Goal: Use online tool/utility: Use online tool/utility

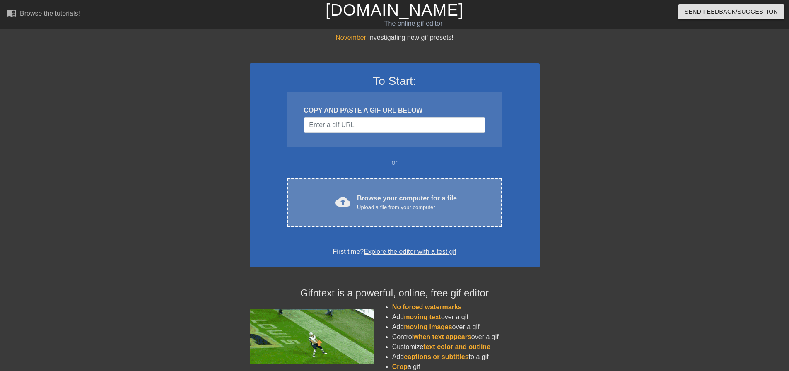
click at [399, 186] on div "cloud_upload Browse your computer for a file Upload a file from your computer C…" at bounding box center [394, 202] width 214 height 48
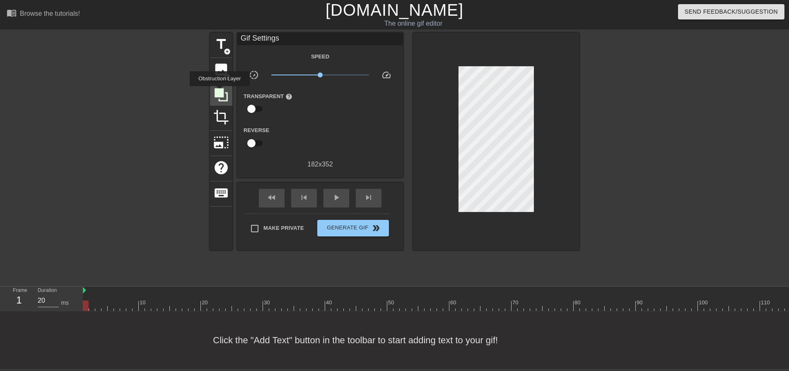
click at [219, 92] on icon at bounding box center [220, 94] width 13 height 13
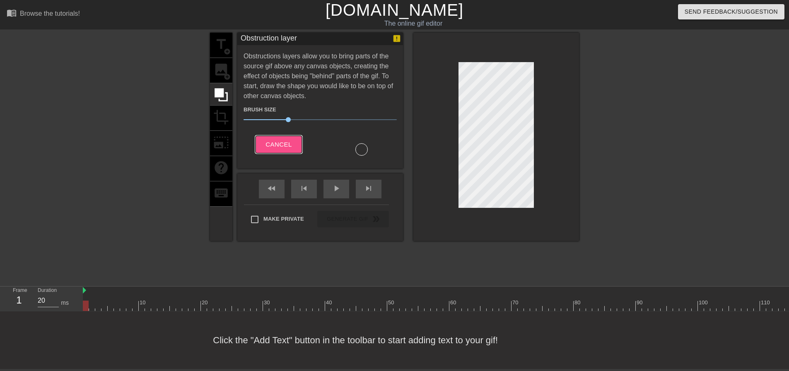
click at [282, 142] on span "Cancel" at bounding box center [278, 144] width 26 height 11
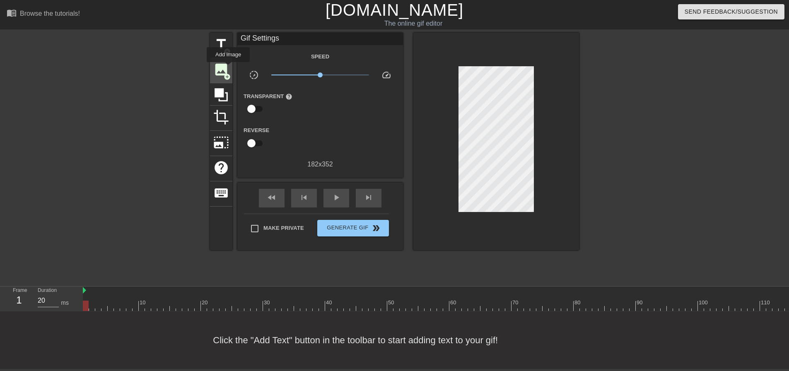
click at [223, 72] on span "image" at bounding box center [221, 70] width 16 height 16
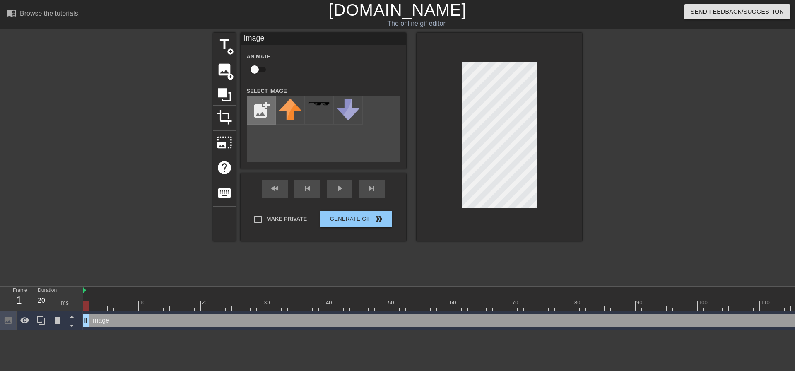
click at [262, 111] on input "file" at bounding box center [261, 110] width 28 height 28
click at [333, 158] on div "title add_circle image add_circle crop photo_size_select_large help keyboard Im…" at bounding box center [397, 137] width 369 height 208
click at [424, 191] on div at bounding box center [499, 137] width 166 height 208
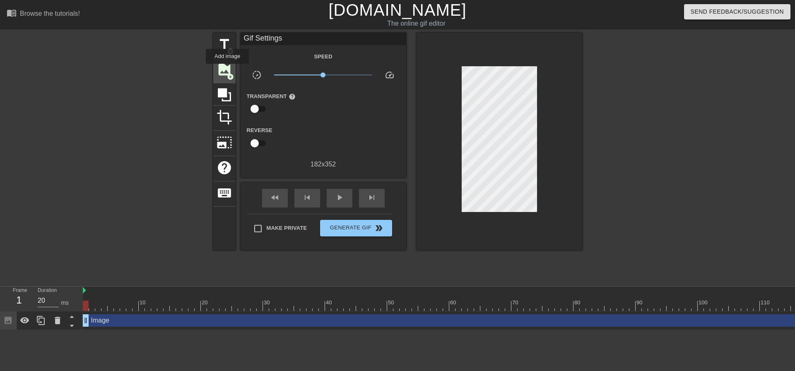
click at [227, 70] on span "image" at bounding box center [224, 70] width 16 height 16
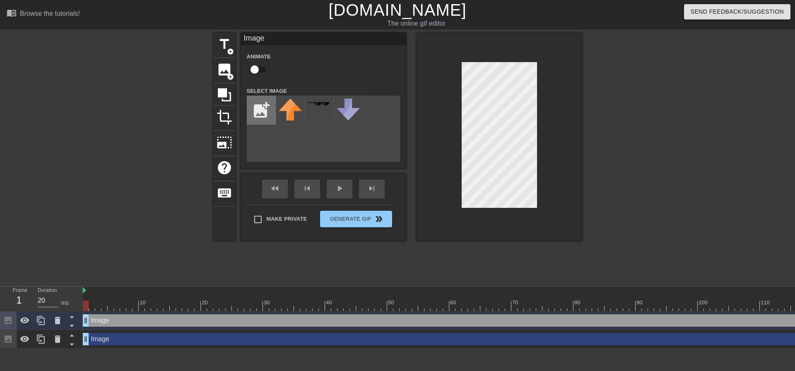
click at [258, 103] on input "file" at bounding box center [261, 110] width 28 height 28
type input "C:\fakepath\images.png"
click at [300, 116] on img at bounding box center [290, 108] width 23 height 18
click at [565, 67] on div at bounding box center [499, 137] width 166 height 208
click at [423, 67] on div at bounding box center [499, 137] width 166 height 208
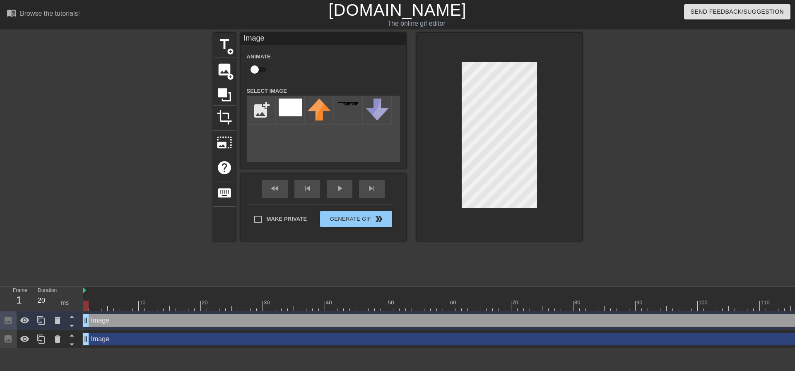
click at [555, 96] on div at bounding box center [499, 137] width 166 height 208
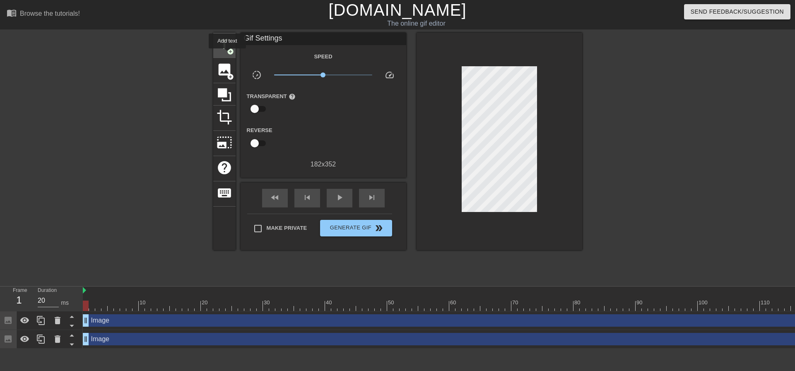
click at [227, 54] on span "add_circle" at bounding box center [230, 51] width 7 height 7
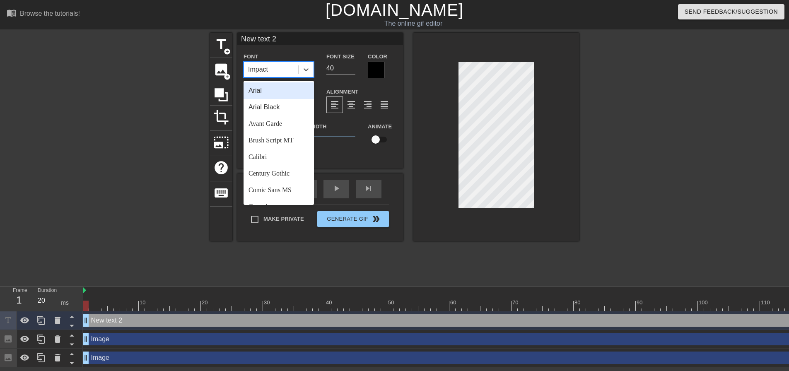
click at [277, 69] on div "Impact" at bounding box center [271, 69] width 54 height 15
click at [279, 68] on div "Impact" at bounding box center [271, 69] width 54 height 15
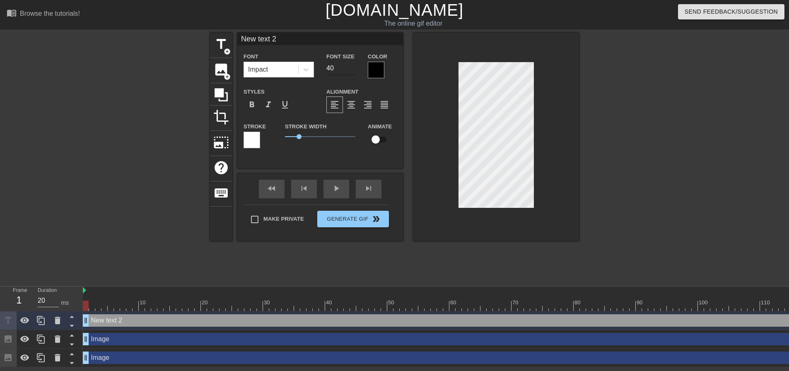
click at [331, 72] on input "40" at bounding box center [340, 68] width 29 height 13
click at [339, 70] on input "40" at bounding box center [340, 68] width 29 height 13
type input "4"
type input "20"
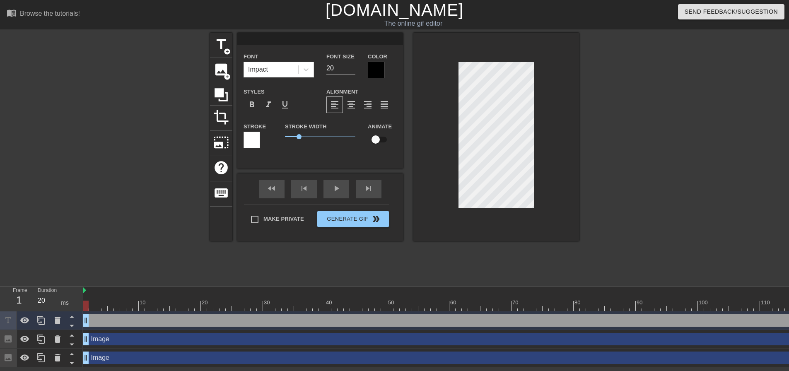
type input "W"
type textarea "W"
type input "Wh"
type textarea "Wh"
type input "Whe"
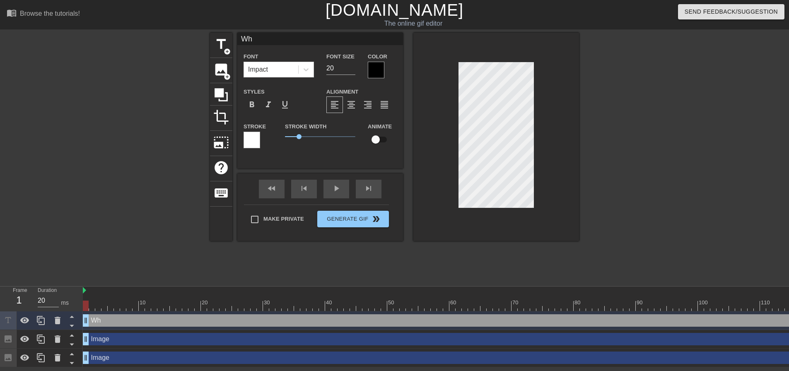
type textarea "Whe"
type input "When"
type textarea "When"
type input "When"
type textarea "When"
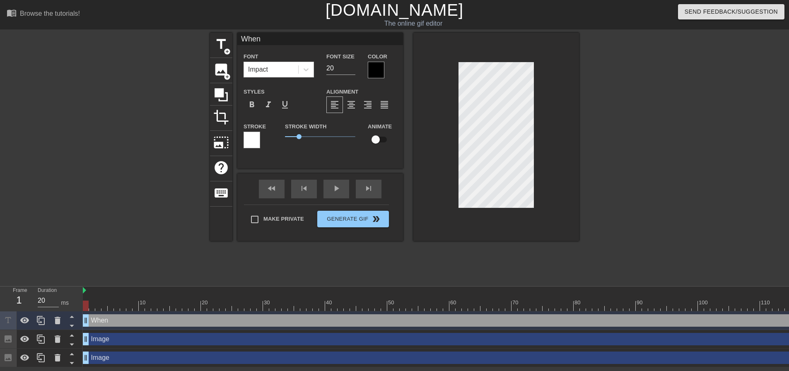
type input "When B"
type textarea "When B"
type input "When Br"
type textarea "When Br"
type input "When Bro"
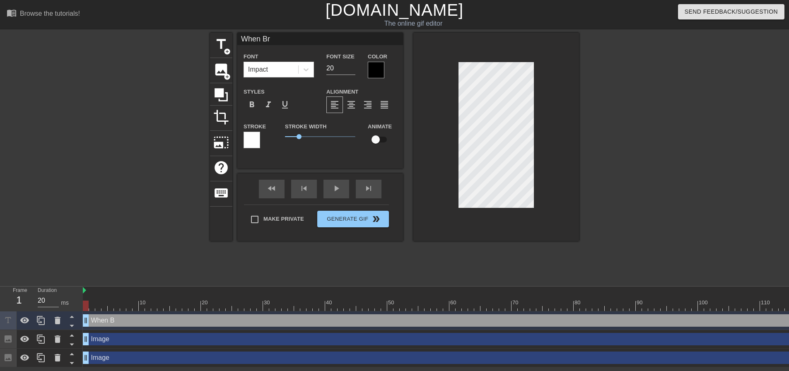
type textarea "When Bro"
type input "When Brow"
type textarea "When Brow"
type input "When Brown"
type textarea "When Brown"
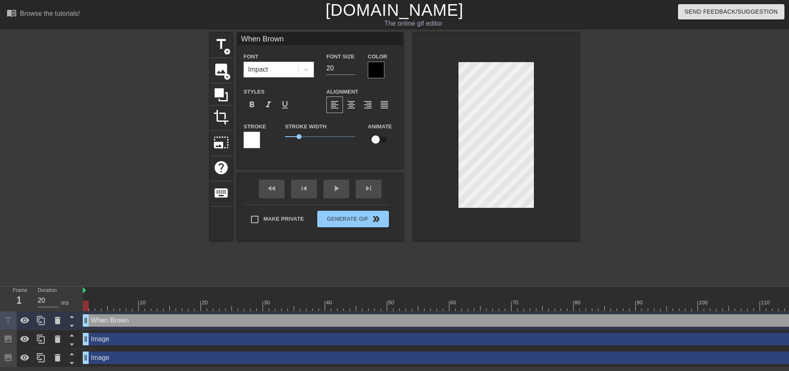
type input "When Brown"
type textarea "When Brown"
type input "When [PERSON_NAME] S"
type textarea "When [PERSON_NAME] S"
type input "When [PERSON_NAME]"
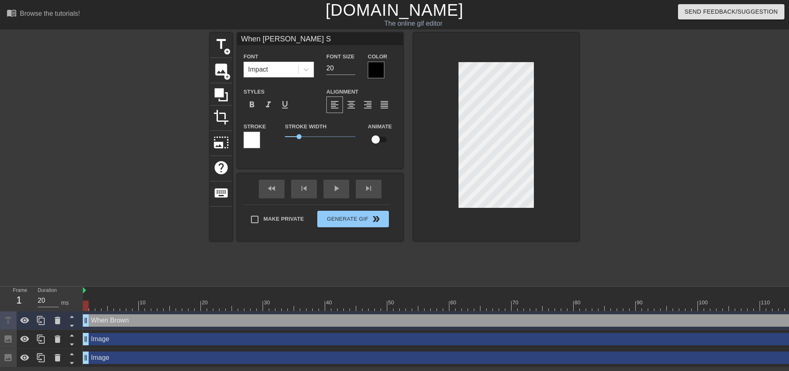
type textarea "When [PERSON_NAME]"
type input "When Brown Sus"
type textarea "When Brown Sus"
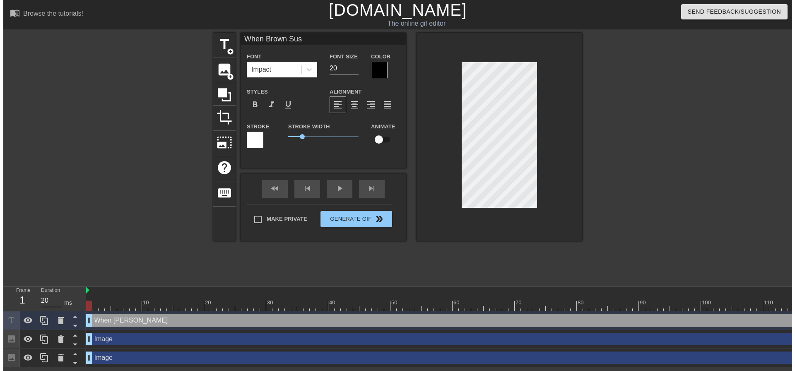
scroll to position [1, 3]
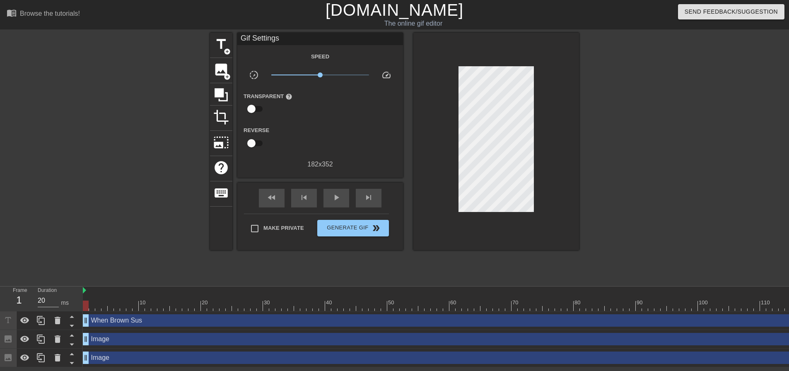
click at [545, 79] on div at bounding box center [496, 141] width 166 height 217
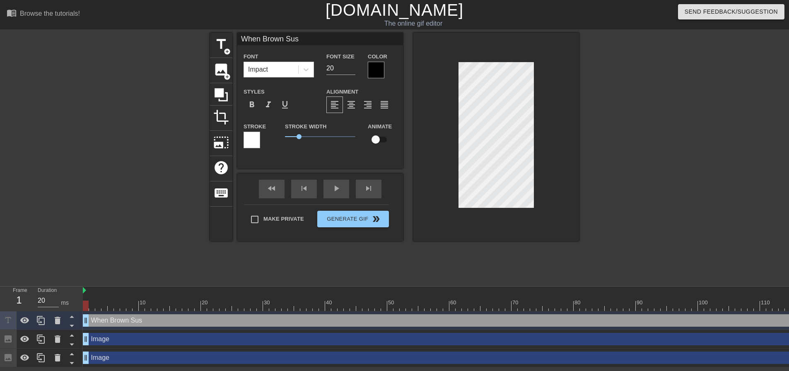
click at [450, 91] on div at bounding box center [496, 137] width 166 height 208
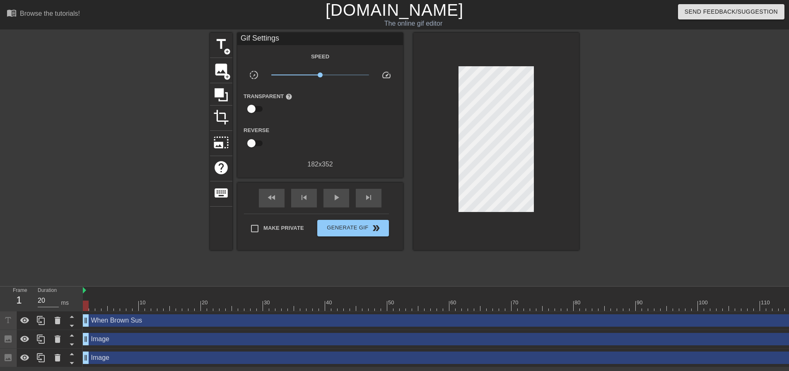
click at [541, 84] on div at bounding box center [496, 141] width 166 height 217
click at [356, 221] on button "Generate Gif double_arrow" at bounding box center [353, 228] width 72 height 17
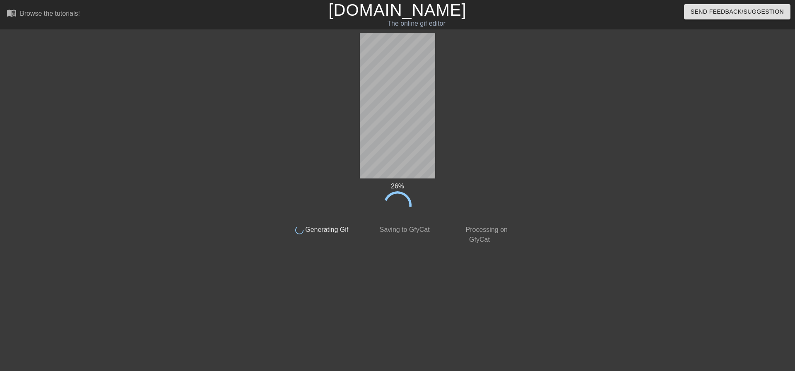
drag, startPoint x: 439, startPoint y: 110, endPoint x: 600, endPoint y: 170, distance: 171.8
click at [600, 170] on div at bounding box center [586, 157] width 124 height 248
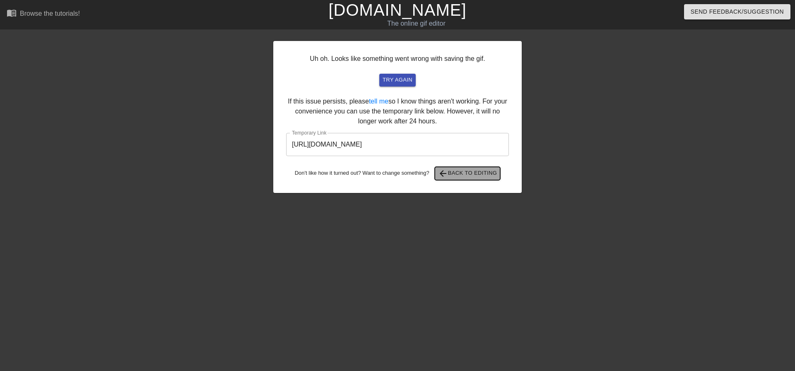
click at [460, 173] on span "arrow_back Back to Editing" at bounding box center [467, 173] width 59 height 10
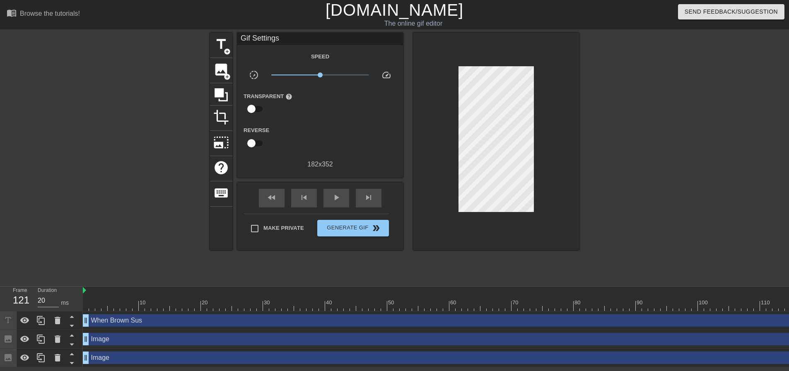
drag, startPoint x: 457, startPoint y: 142, endPoint x: 615, endPoint y: 133, distance: 158.0
click at [615, 133] on div at bounding box center [651, 157] width 124 height 248
click at [339, 233] on button "Generate Gif double_arrow" at bounding box center [353, 228] width 72 height 17
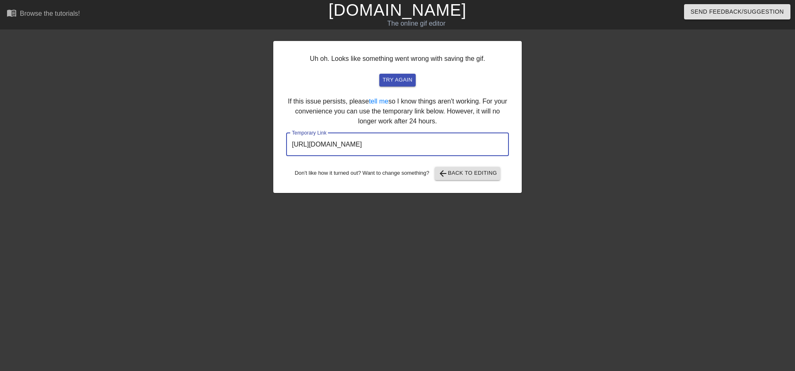
drag, startPoint x: 453, startPoint y: 145, endPoint x: 255, endPoint y: 148, distance: 197.5
click at [255, 148] on div "Uh oh. Looks like something went wrong with saving the gif. try again If this i…" at bounding box center [397, 157] width 795 height 248
